Goal: Task Accomplishment & Management: Manage account settings

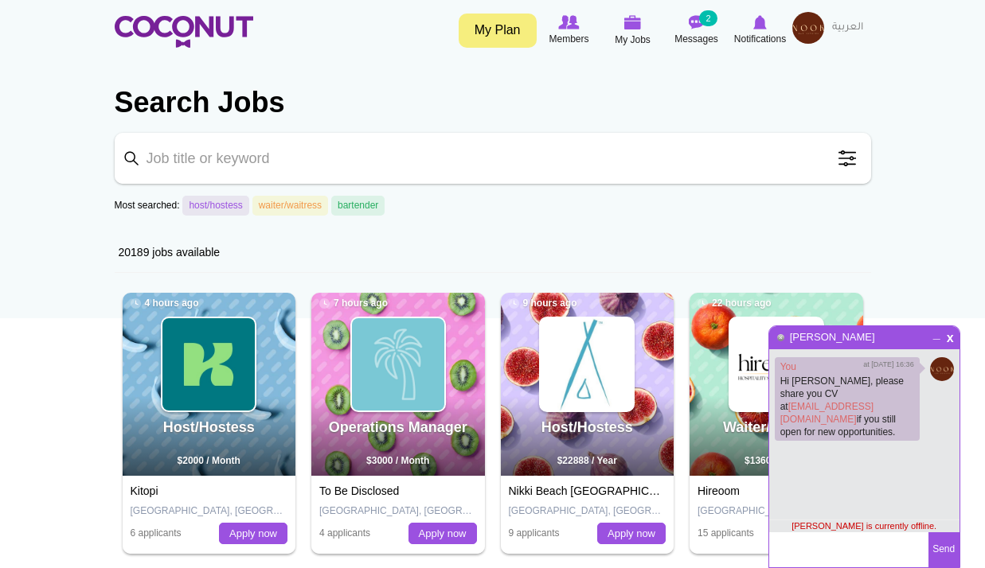
click at [804, 21] on img at bounding box center [808, 28] width 32 height 32
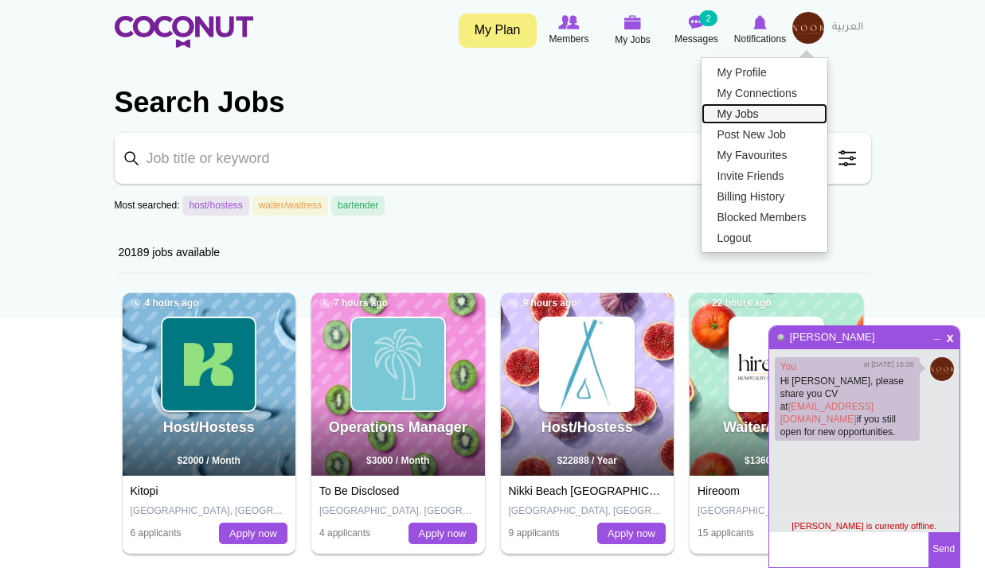
click at [770, 110] on link "My Jobs" at bounding box center [764, 113] width 126 height 21
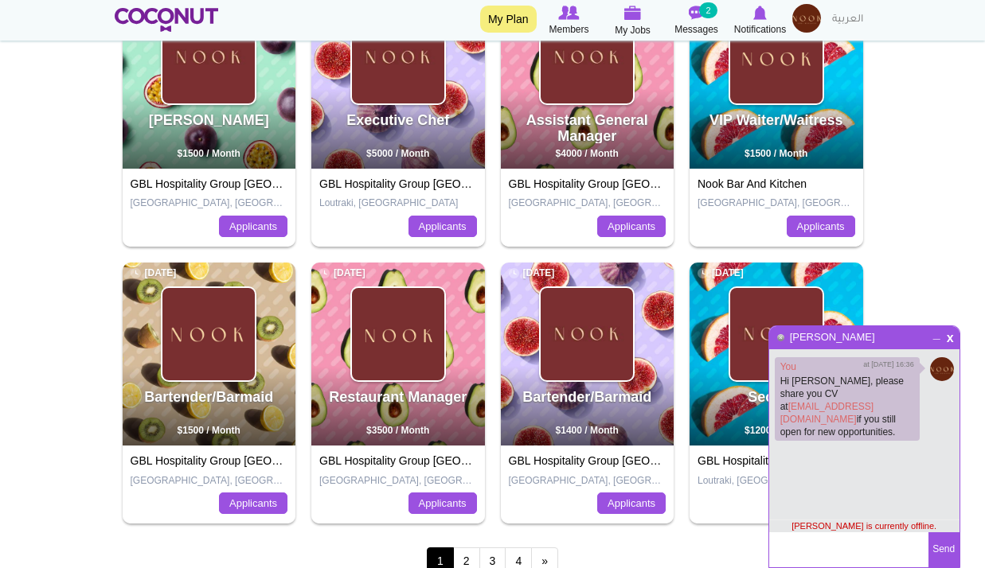
scroll to position [637, 0]
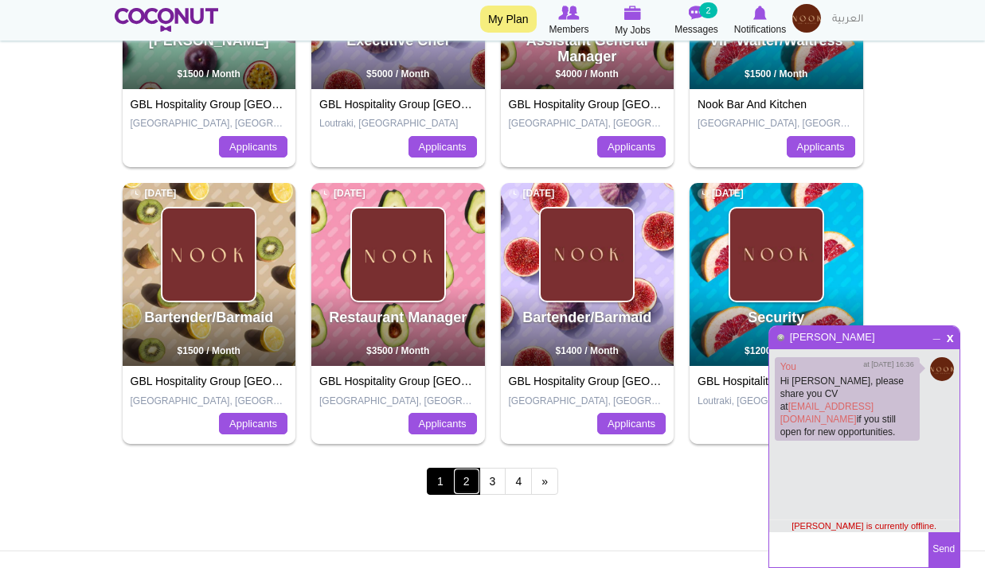
click at [455, 482] on link "2" at bounding box center [466, 481] width 27 height 27
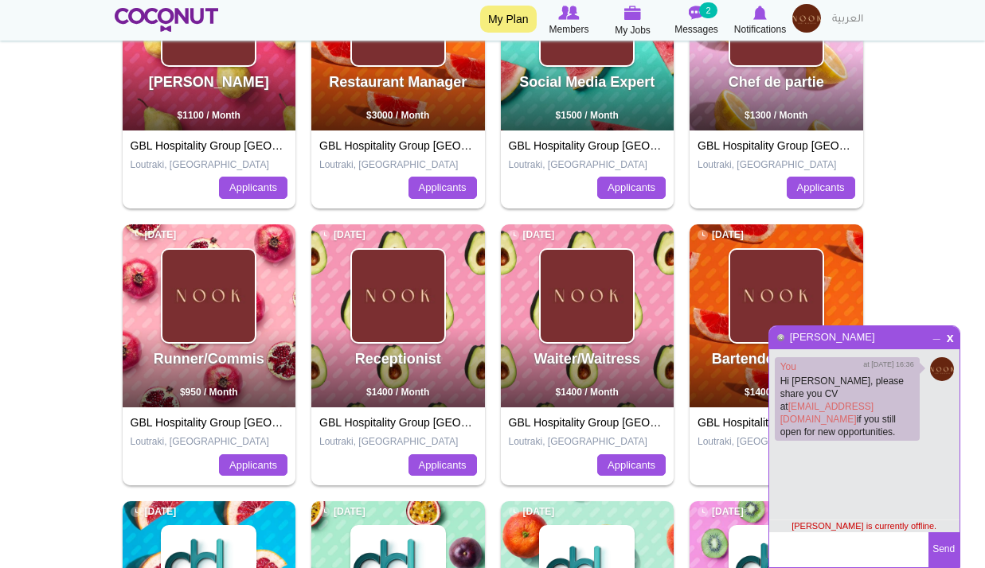
scroll to position [478, 0]
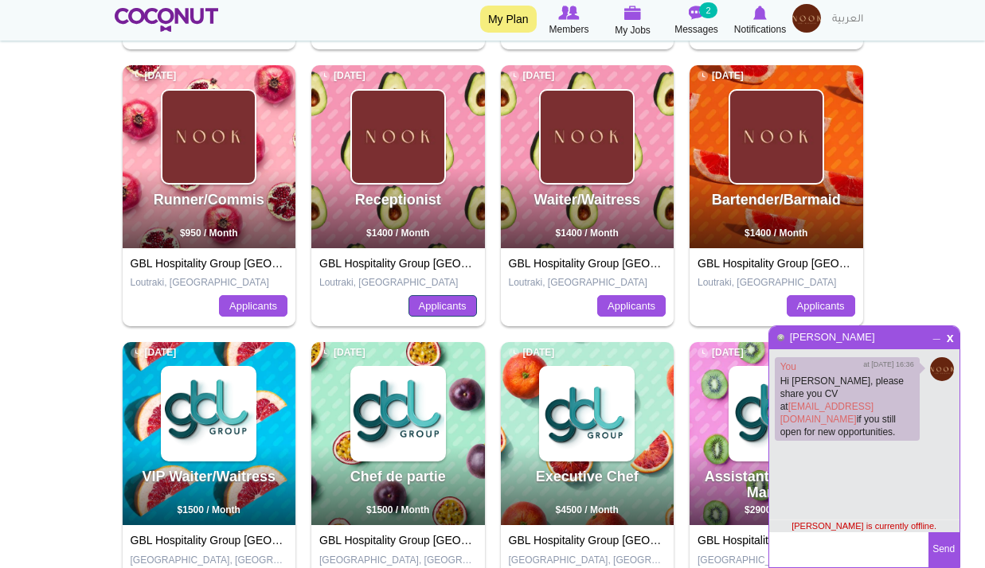
click at [450, 300] on link "Applicants" at bounding box center [442, 306] width 68 height 22
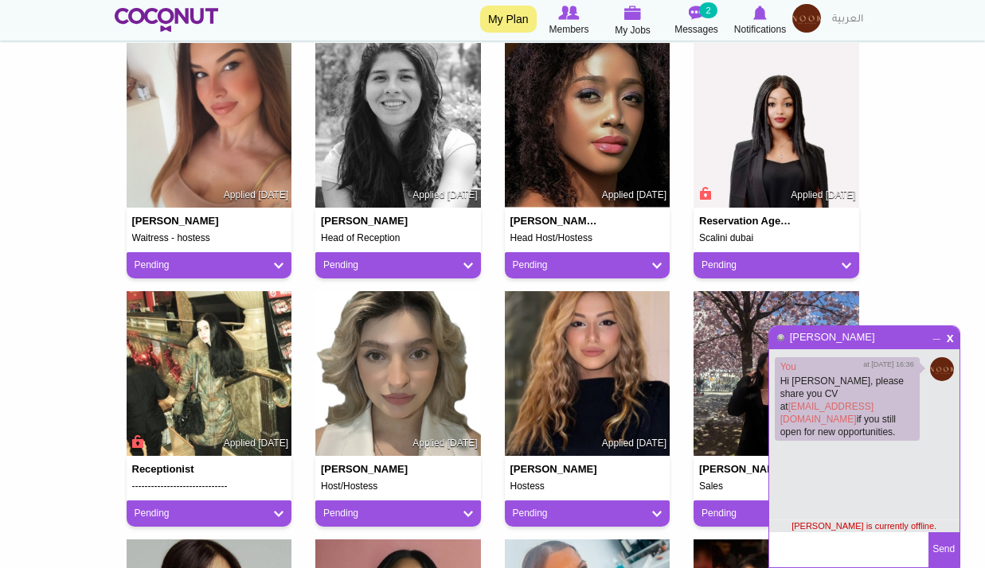
scroll to position [318, 0]
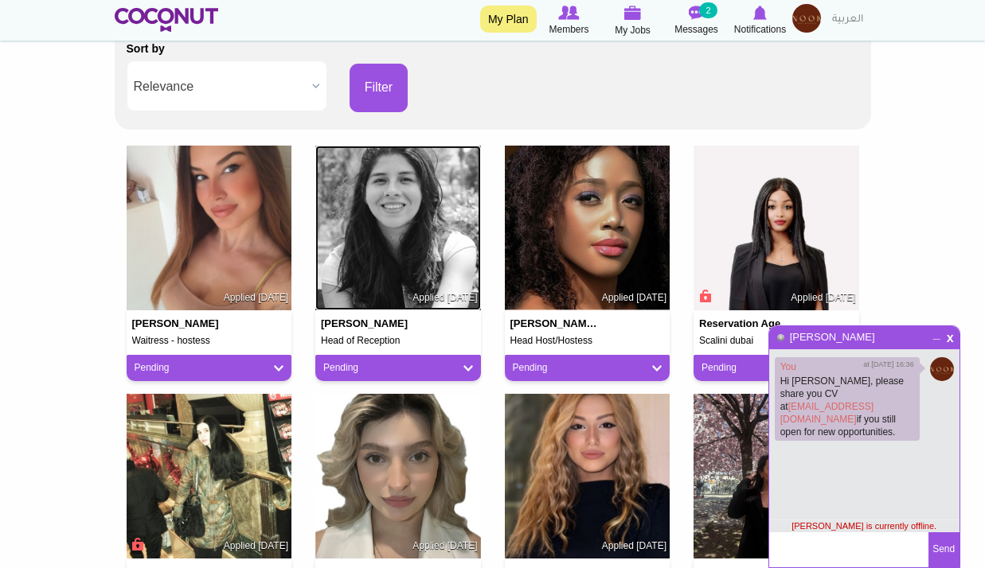
click at [430, 249] on img at bounding box center [398, 229] width 166 height 166
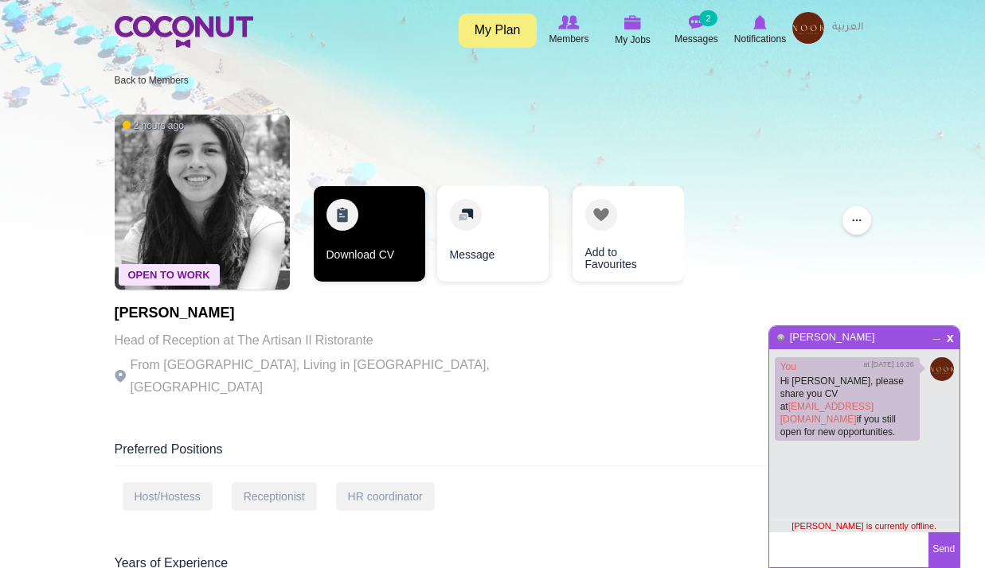
click at [366, 243] on link "Download CV" at bounding box center [369, 234] width 111 height 96
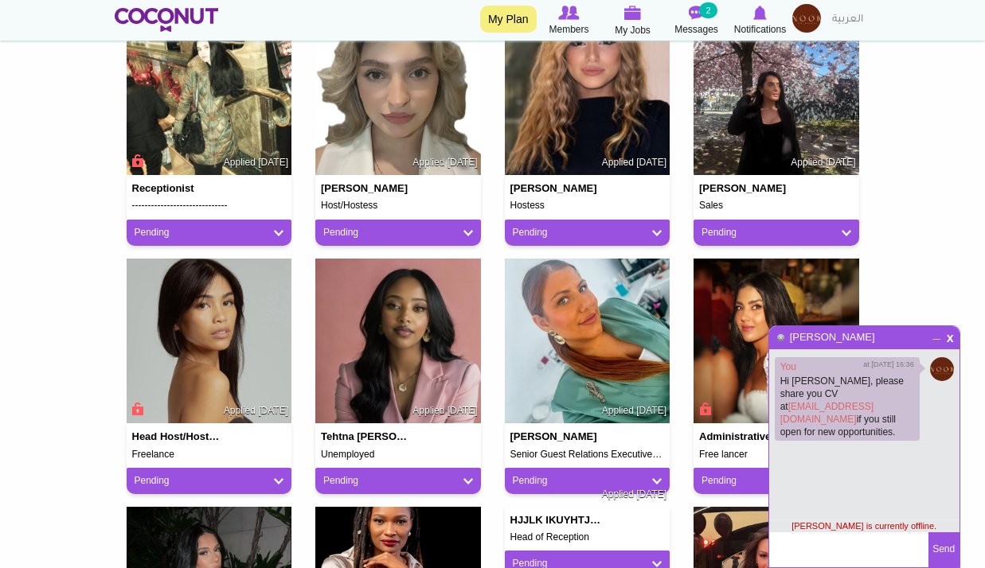
scroll to position [716, 0]
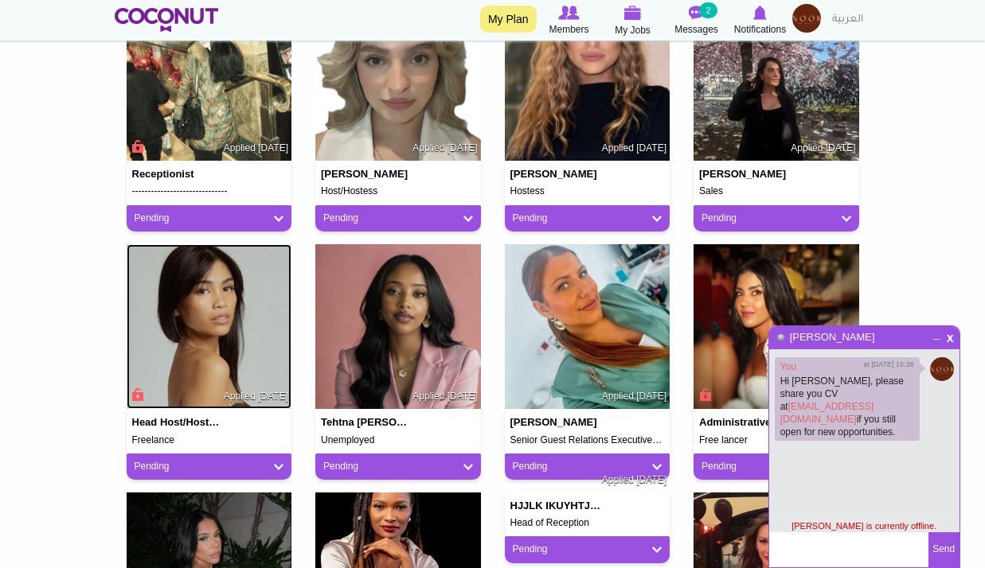
click at [247, 334] on img at bounding box center [210, 327] width 166 height 166
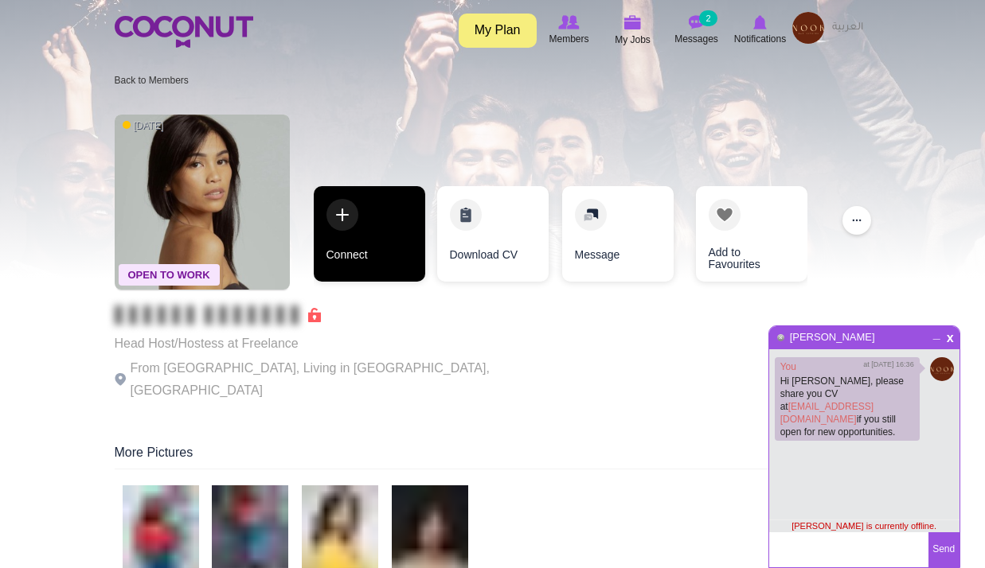
click at [404, 244] on link "Connect" at bounding box center [369, 234] width 111 height 96
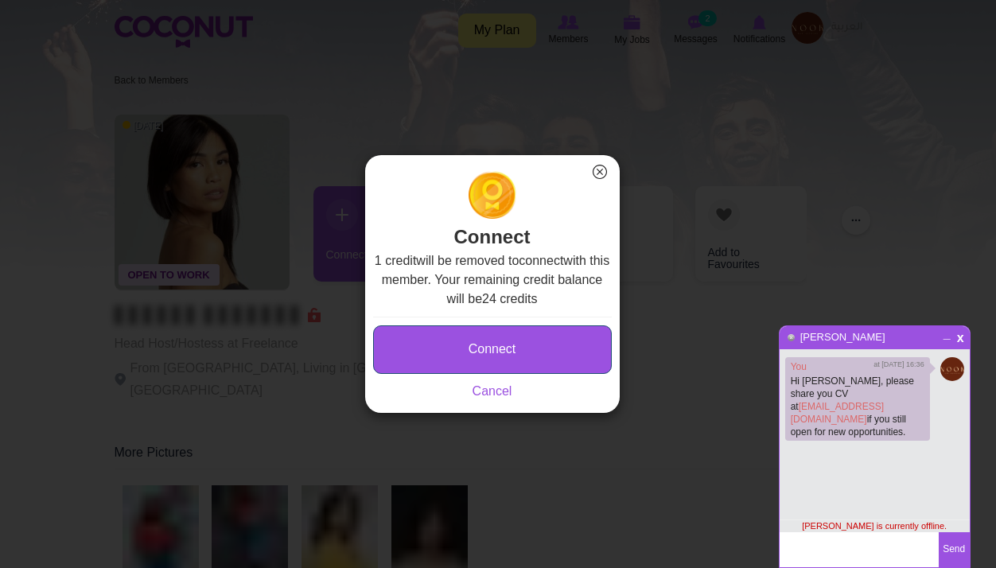
click at [569, 349] on button "Connect" at bounding box center [492, 350] width 239 height 49
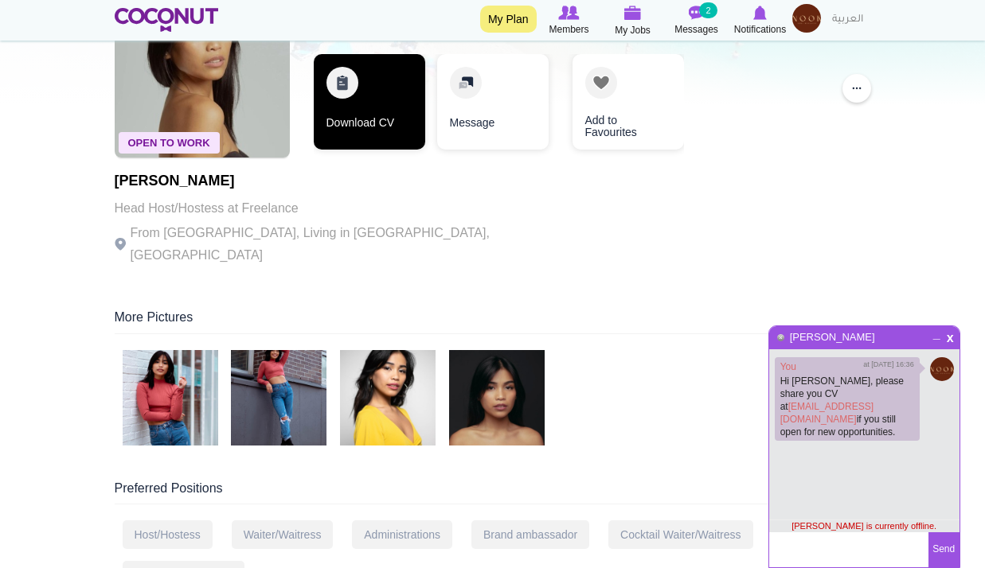
scroll to position [80, 0]
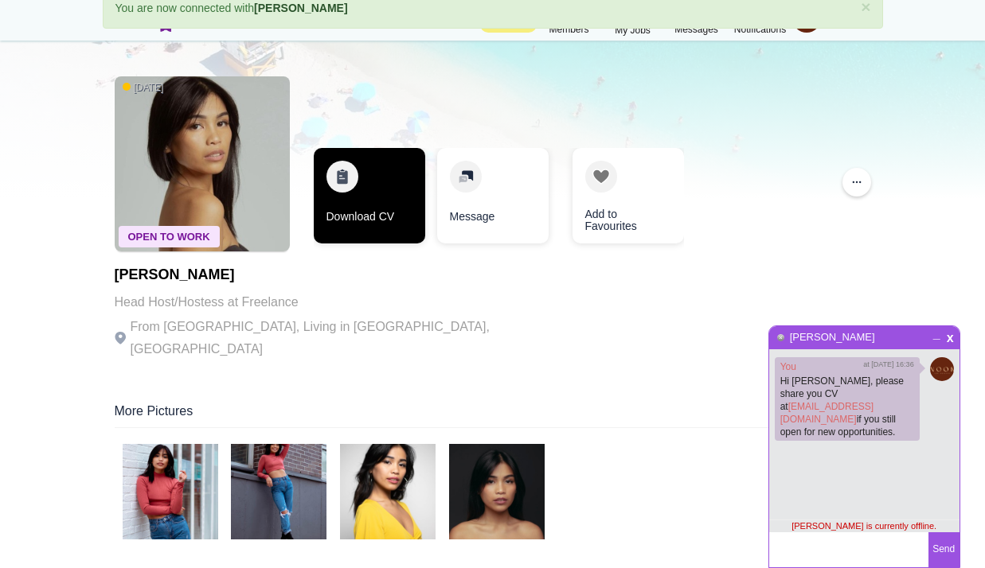
click at [389, 200] on link "Download CV" at bounding box center [369, 196] width 111 height 96
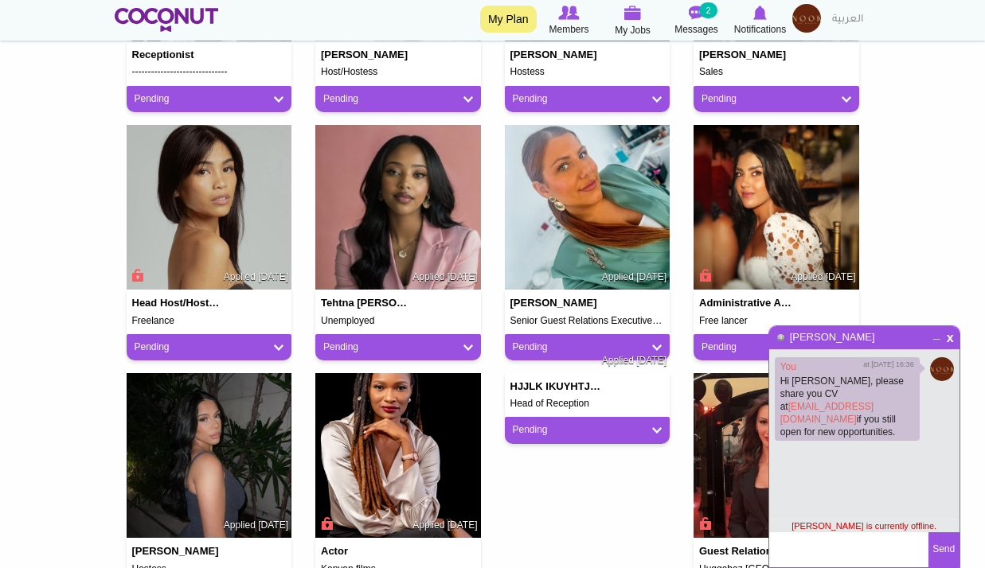
scroll to position [796, 0]
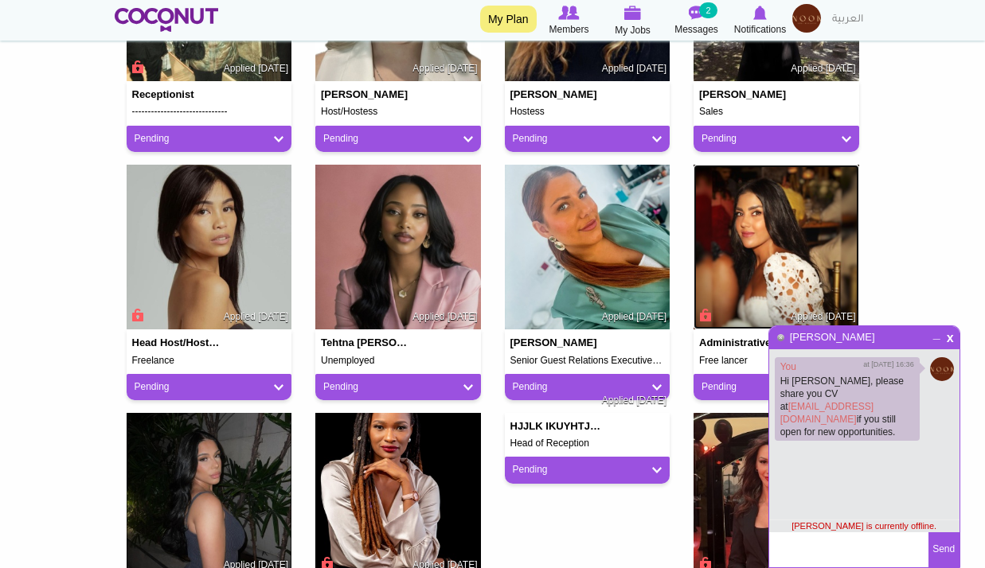
click at [740, 248] on img at bounding box center [776, 248] width 166 height 166
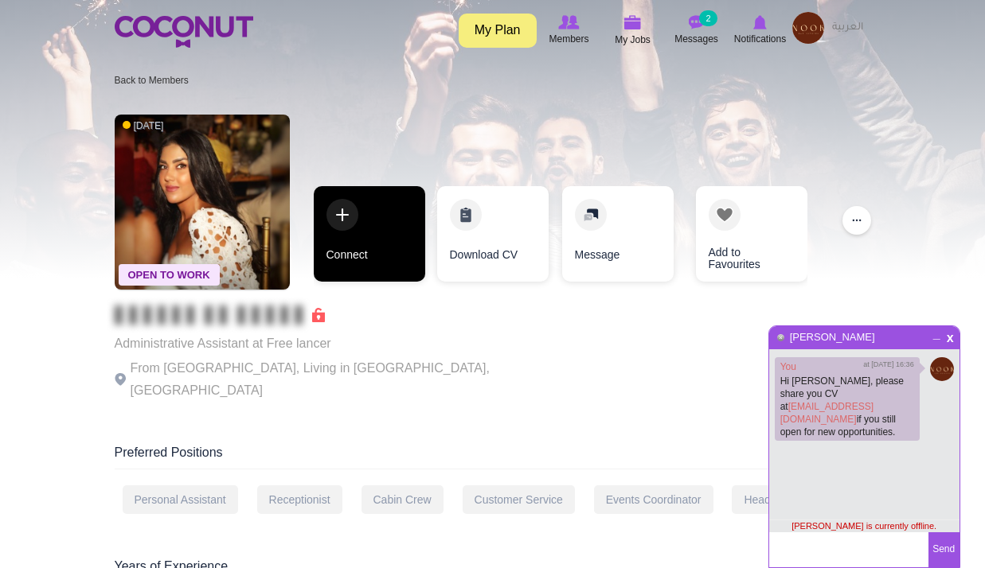
click at [350, 230] on link "Connect" at bounding box center [369, 234] width 111 height 96
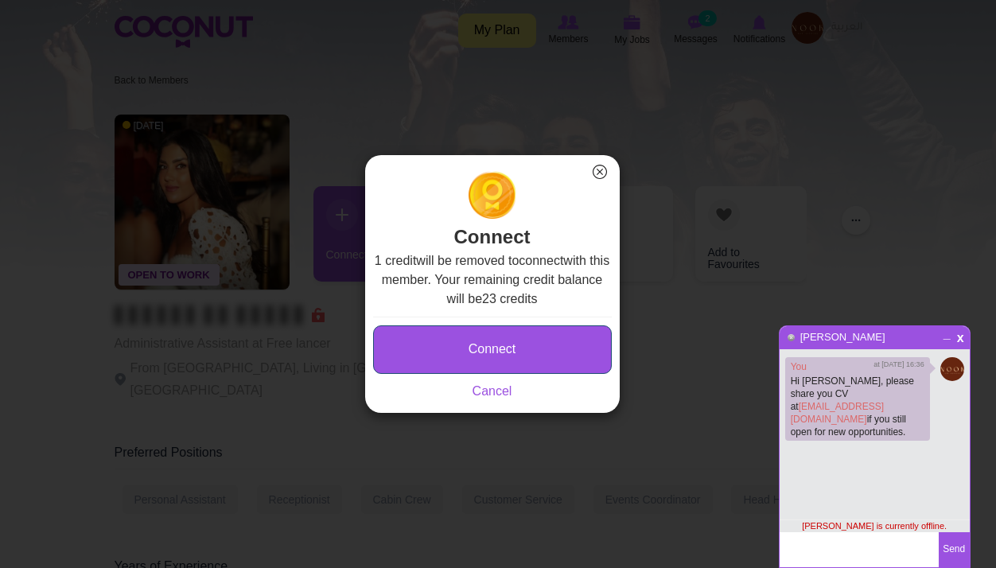
click at [571, 346] on button "Connect" at bounding box center [492, 350] width 239 height 49
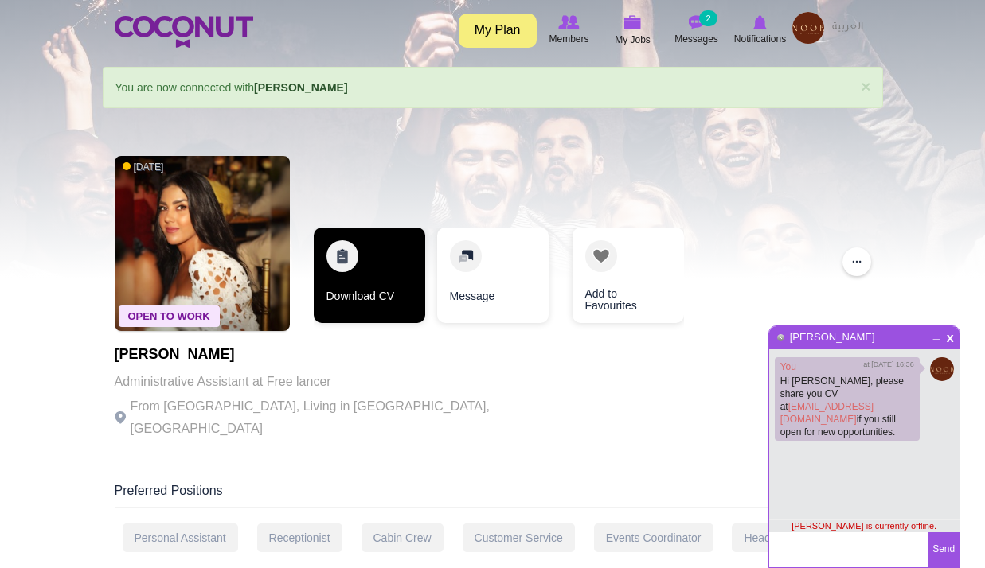
click at [364, 291] on link "Download CV" at bounding box center [369, 276] width 111 height 96
click at [379, 290] on link "Download CV" at bounding box center [368, 276] width 111 height 96
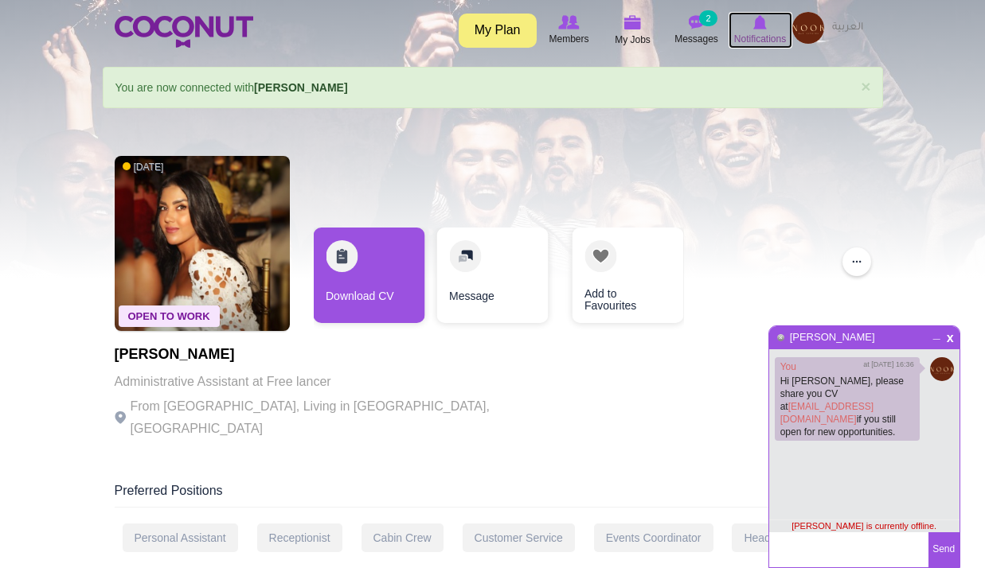
click at [767, 33] on span "Notifications" at bounding box center [760, 39] width 52 height 16
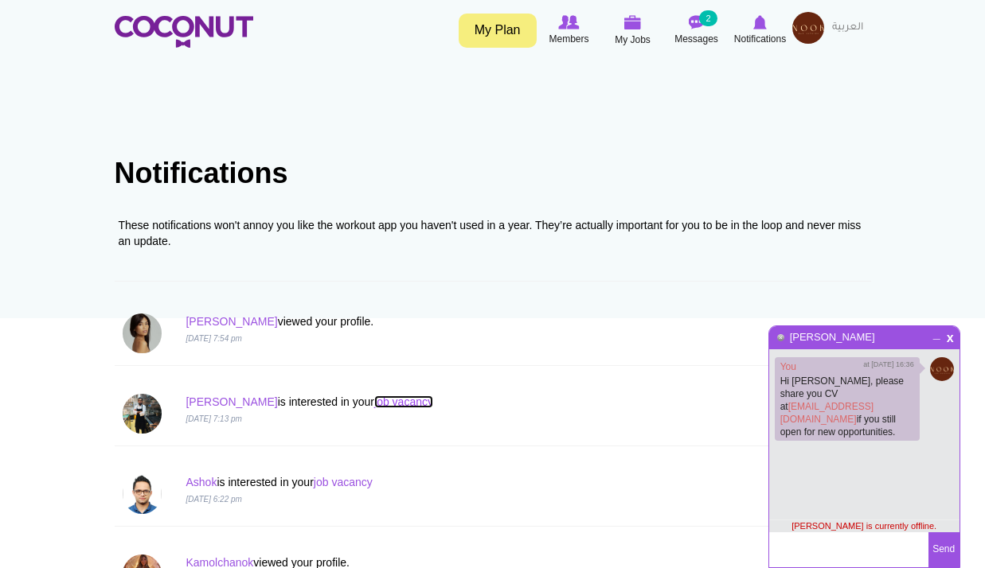
click at [374, 401] on link "job vacancy" at bounding box center [403, 402] width 59 height 13
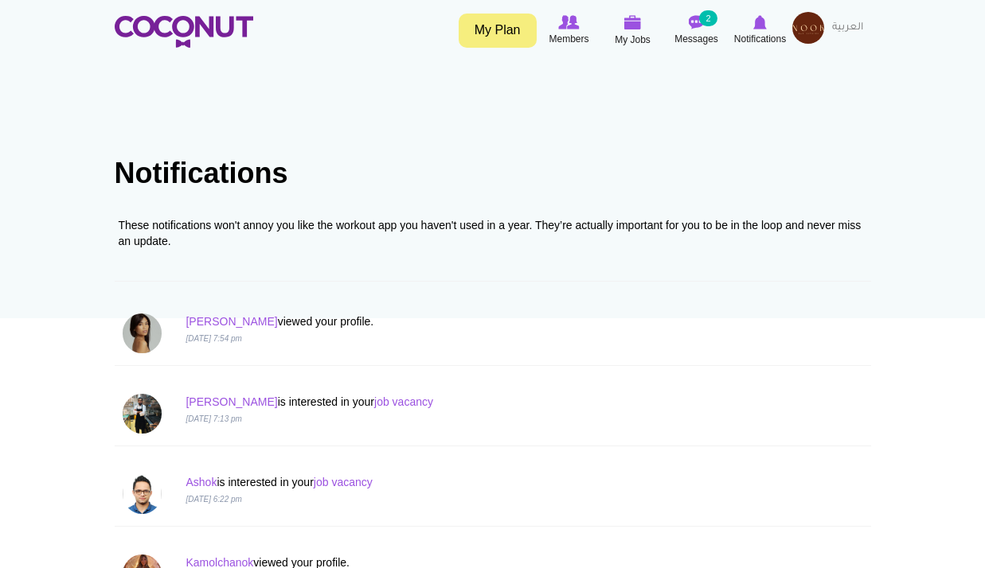
click at [205, 391] on div "[PERSON_NAME] is interested in your job vacancy [DATE] 7:13 pm" at bounding box center [493, 414] width 764 height 64
click at [205, 399] on link "[PERSON_NAME]" at bounding box center [231, 402] width 92 height 13
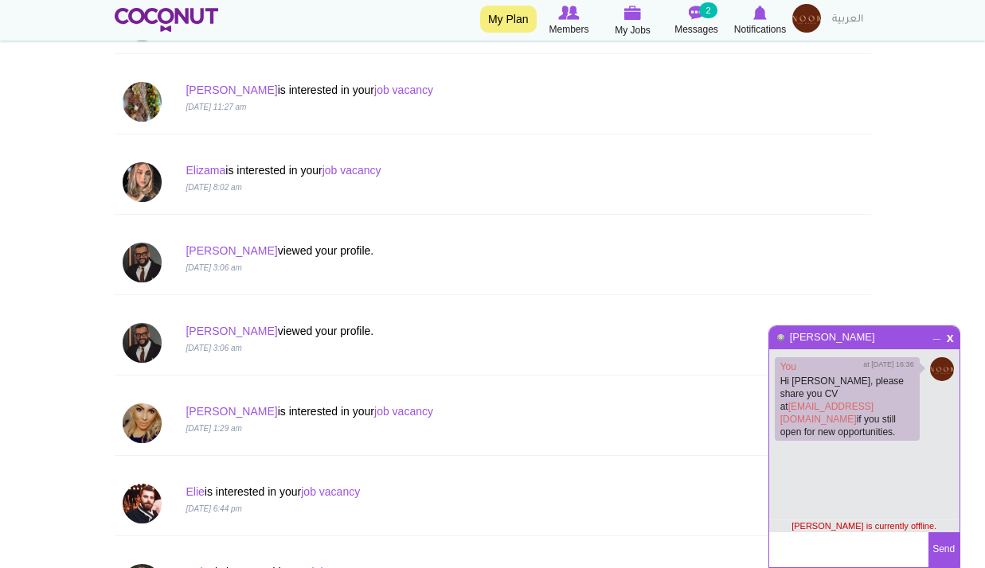
scroll to position [876, 0]
